Goal: Navigation & Orientation: Find specific page/section

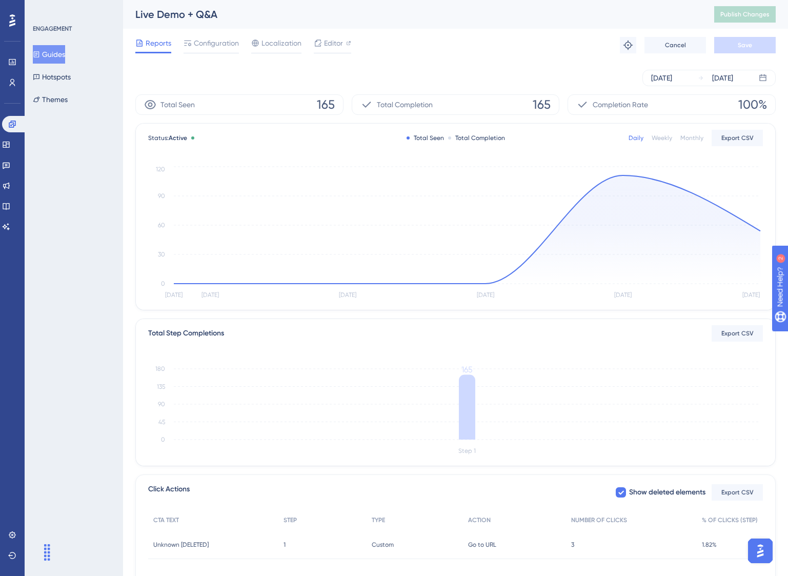
click at [61, 52] on button "Guides" at bounding box center [49, 54] width 32 height 18
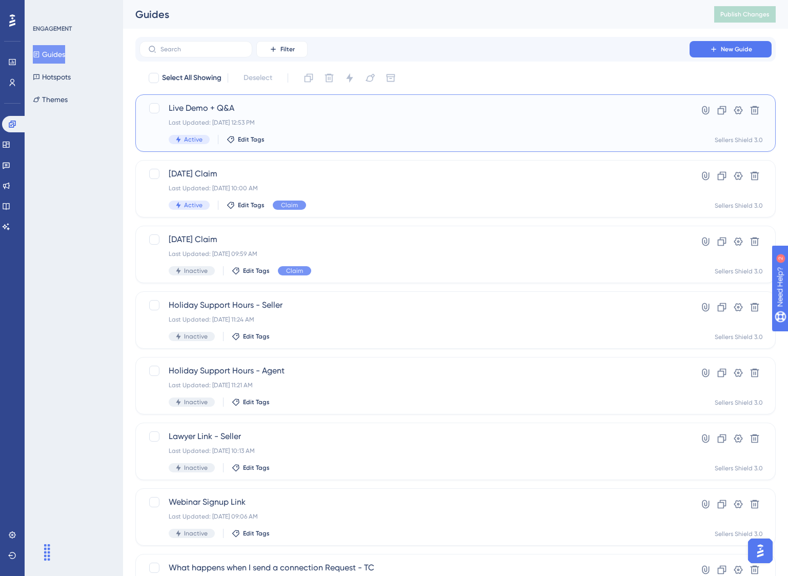
click at [463, 120] on div "Last Updated: Aug 11 2025, 12:53 PM" at bounding box center [415, 122] width 492 height 8
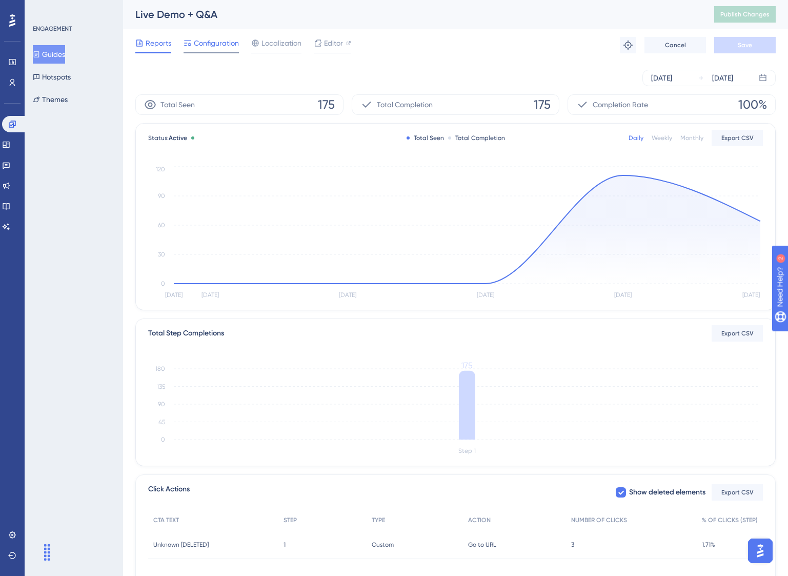
click at [207, 45] on span "Configuration" at bounding box center [216, 43] width 45 height 12
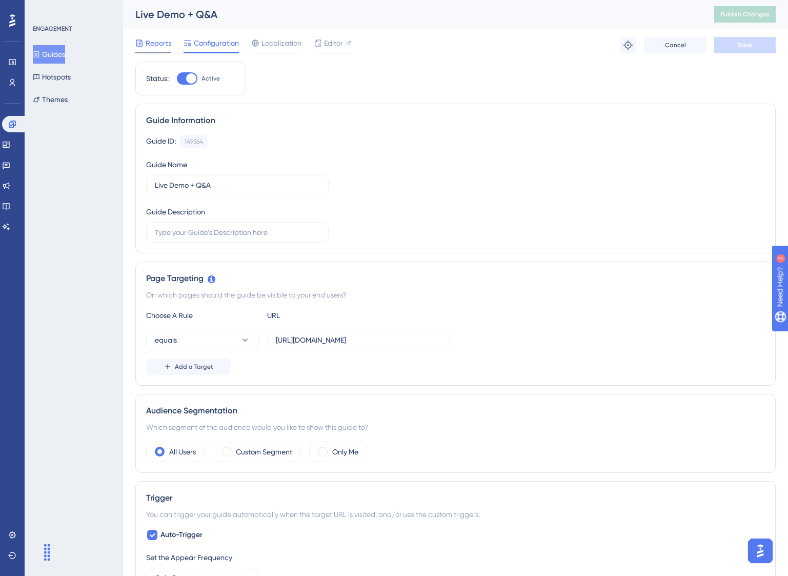
click at [169, 39] on span "Reports" at bounding box center [159, 43] width 26 height 12
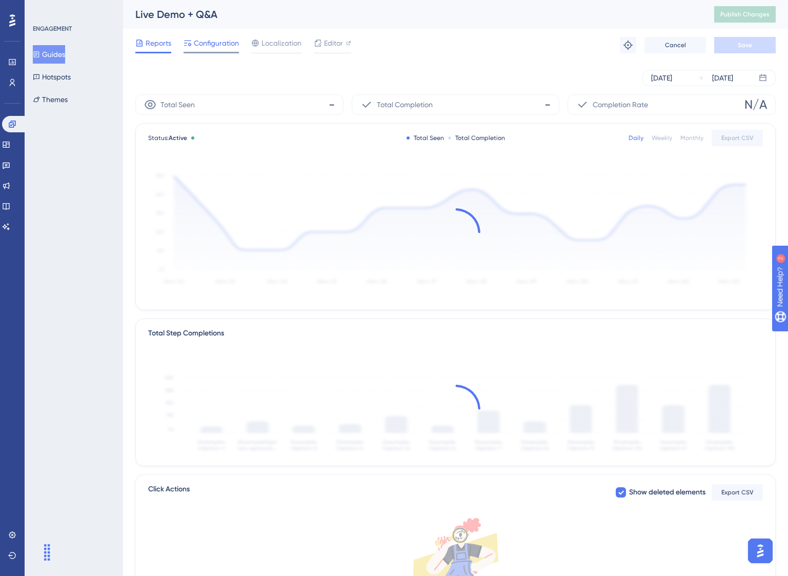
click at [199, 43] on span "Configuration" at bounding box center [216, 43] width 45 height 12
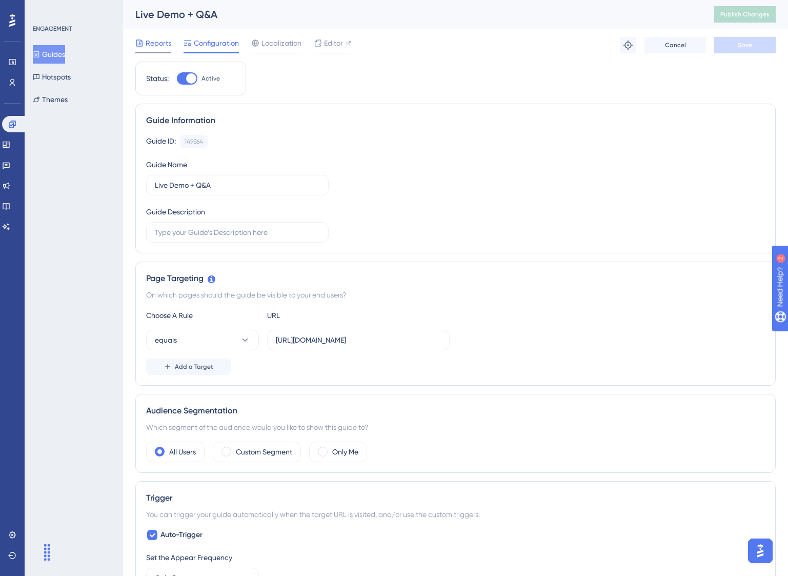
click at [140, 42] on icon at bounding box center [139, 42] width 6 height 7
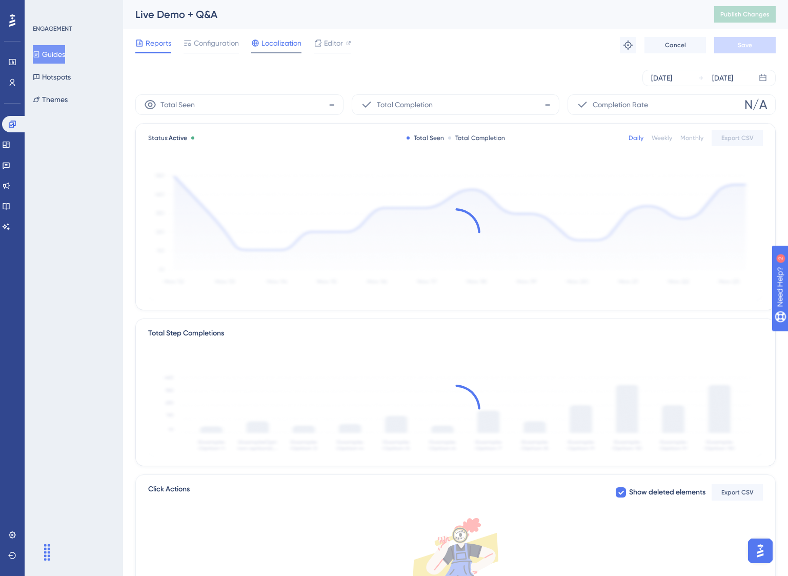
click at [279, 38] on span "Localization" at bounding box center [281, 43] width 40 height 12
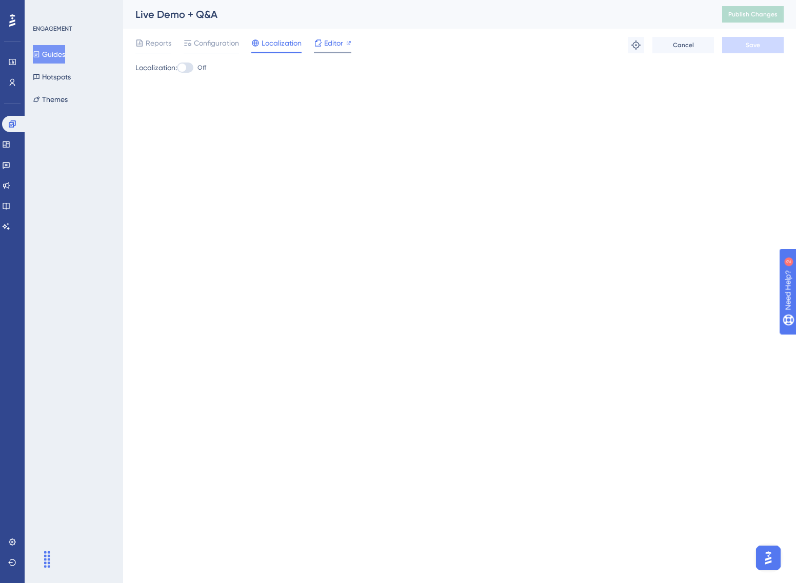
click at [322, 41] on div "Editor" at bounding box center [332, 43] width 37 height 12
